Goal: Task Accomplishment & Management: Manage account settings

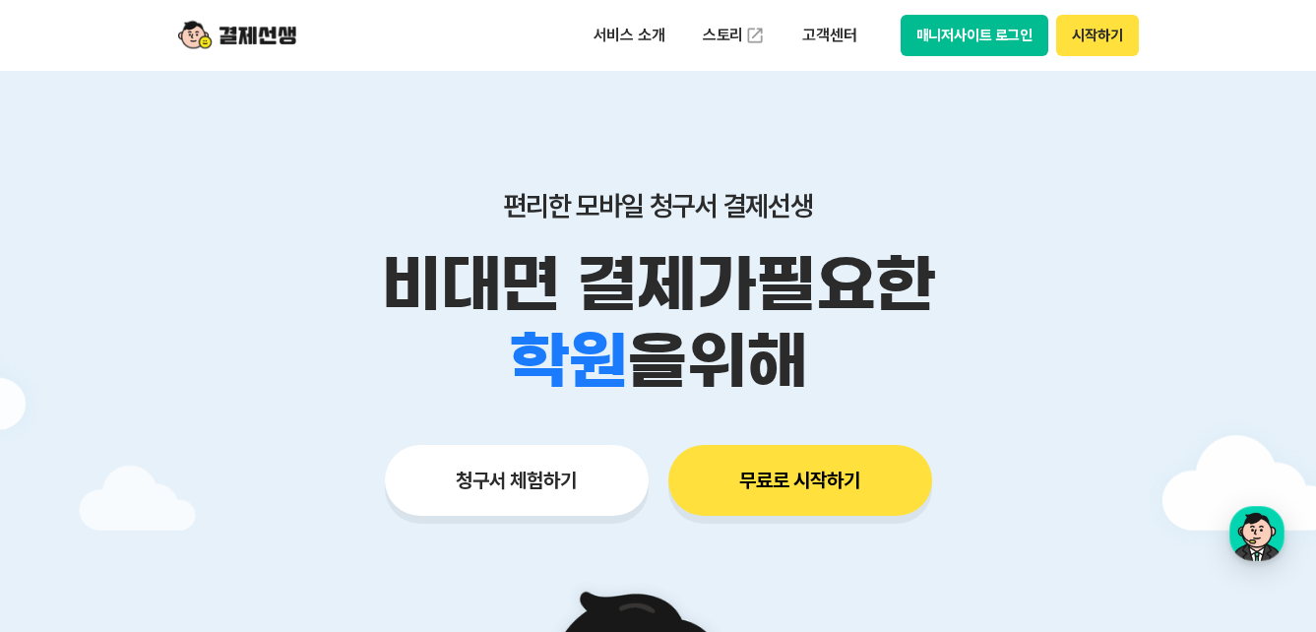
click at [974, 57] on div "서비스 소개 스토리 고객센터 매니저사이트 로그인 시작하기" at bounding box center [658, 35] width 1008 height 71
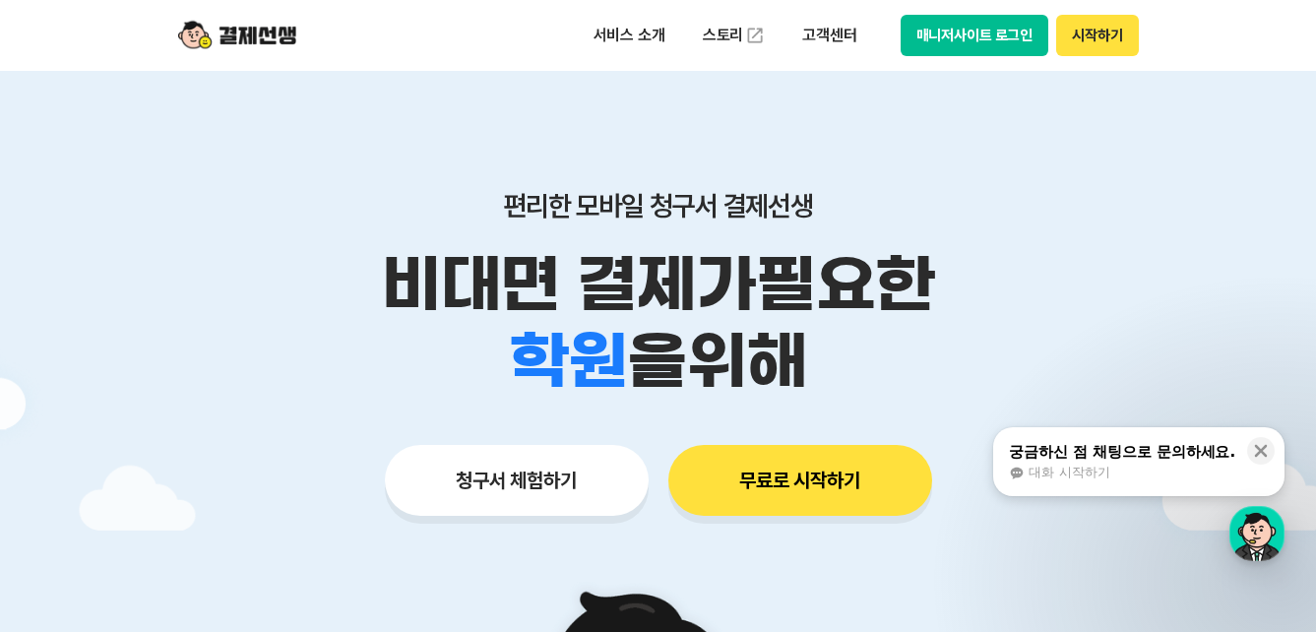
click at [983, 44] on button "매니저사이트 로그인" at bounding box center [974, 35] width 149 height 41
click at [969, 42] on button "매니저사이트 로그인" at bounding box center [974, 35] width 149 height 41
click at [978, 17] on button "매니저사이트 로그인" at bounding box center [974, 35] width 149 height 41
